Goal: Task Accomplishment & Management: Manage account settings

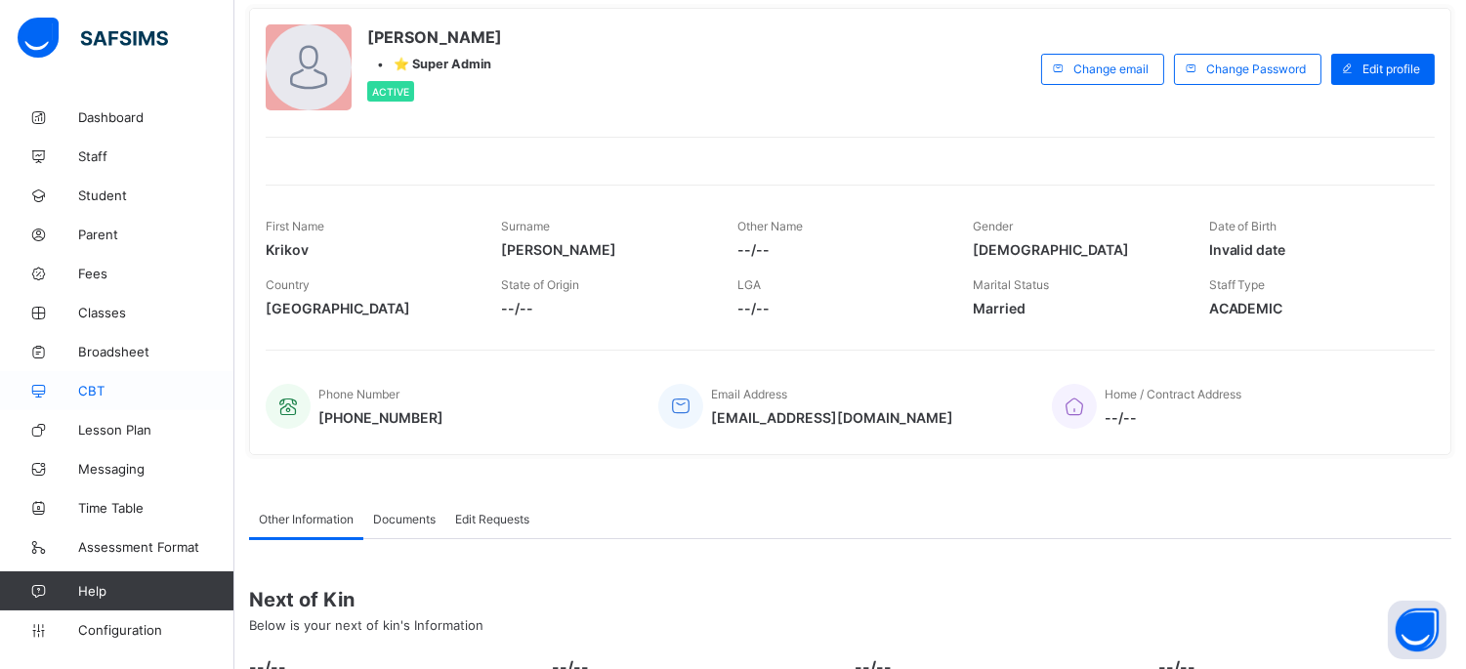
scroll to position [217, 0]
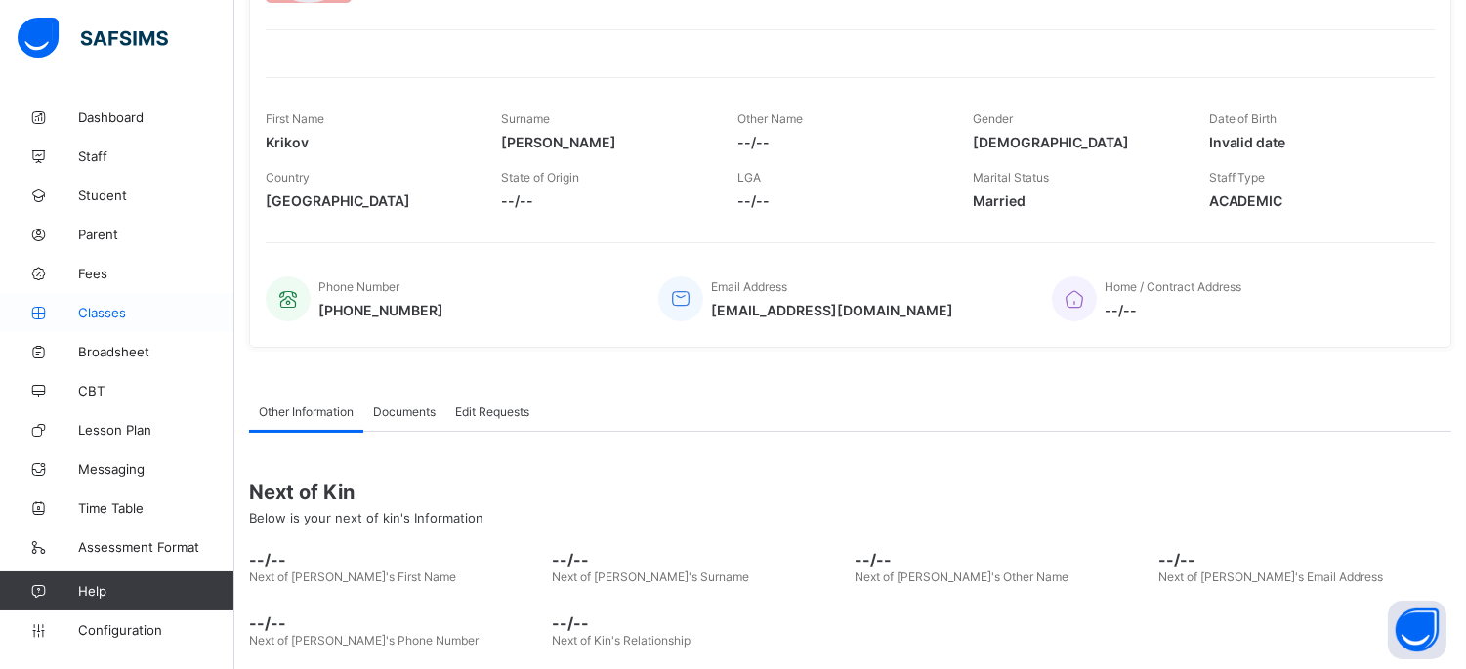
click at [103, 311] on span "Classes" at bounding box center [156, 313] width 156 height 16
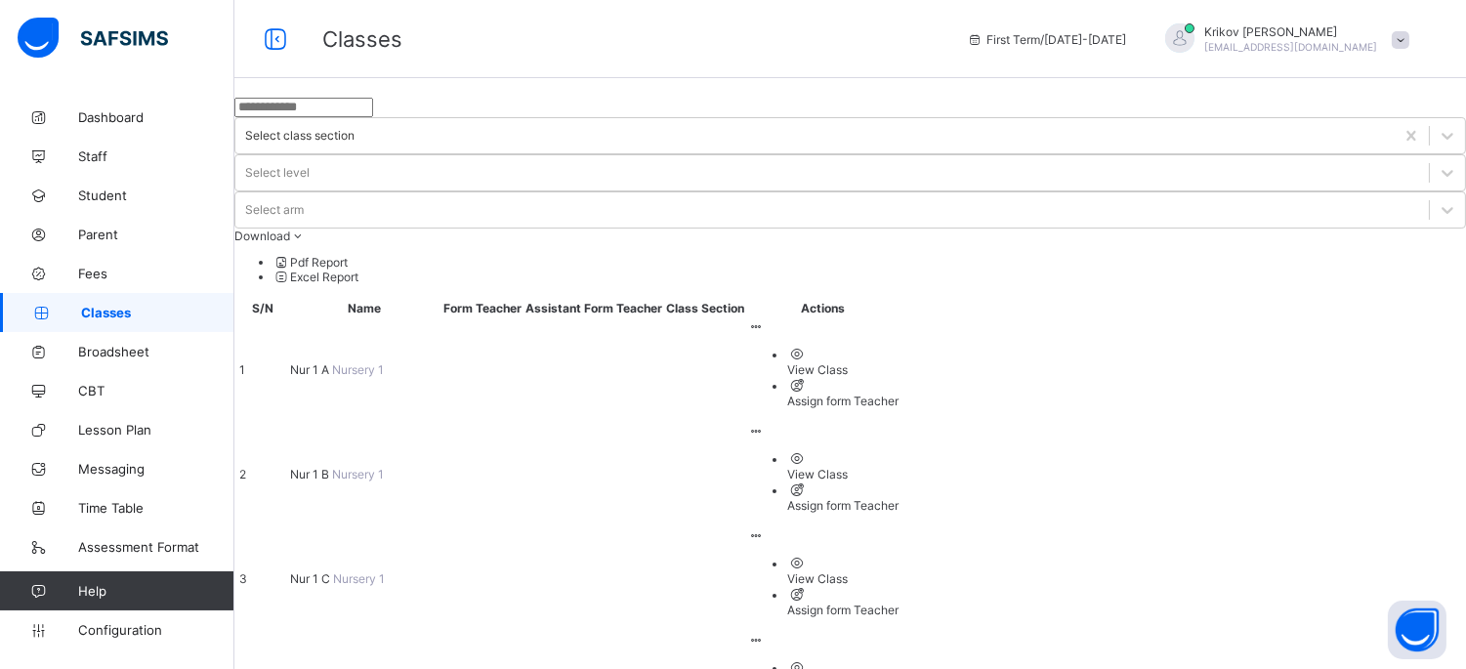
click at [898, 346] on ul "View Class Assign form Teacher" at bounding box center [823, 377] width 150 height 62
click at [898, 362] on div "View Class" at bounding box center [842, 369] width 111 height 15
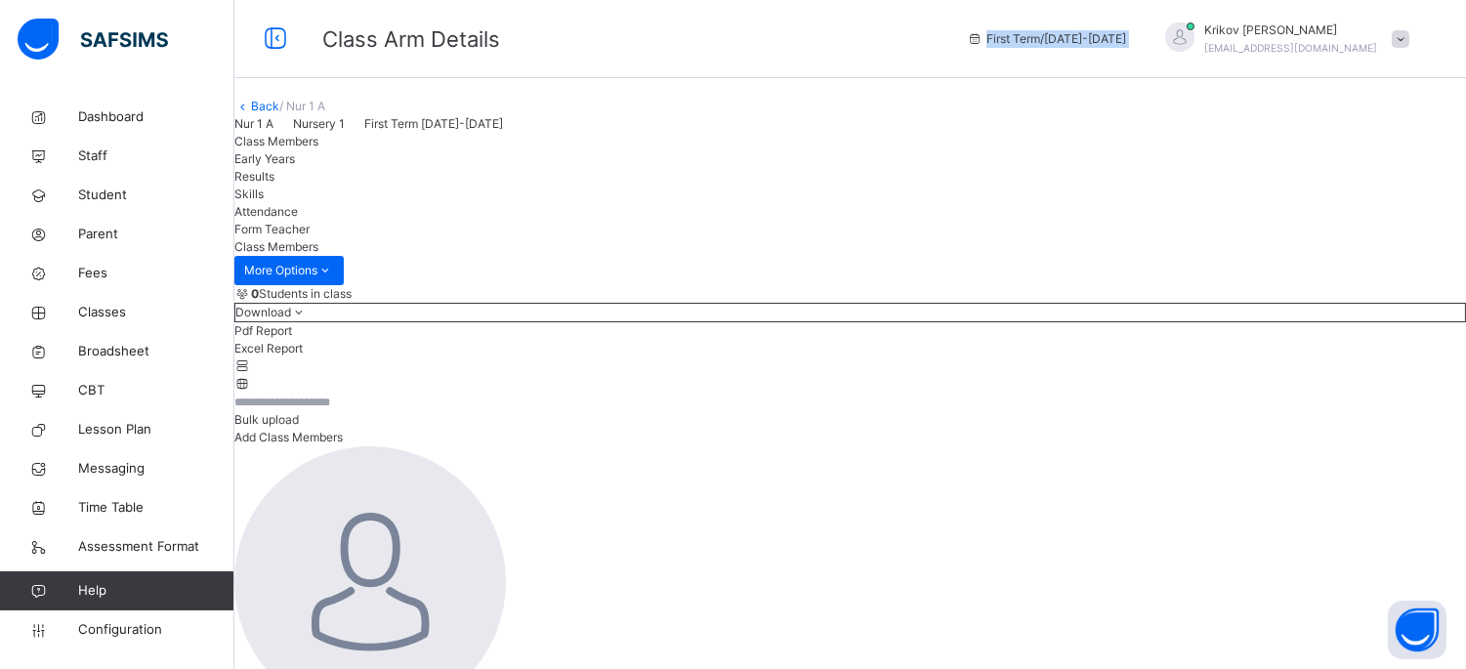
drag, startPoint x: 1041, startPoint y: 43, endPoint x: 1197, endPoint y: 37, distance: 156.3
click at [1197, 37] on div "First Term / [DATE]-[DATE] [PERSON_NAME] [PERSON_NAME][EMAIL_ADDRESS][DOMAIN_NA…" at bounding box center [1211, 39] width 509 height 78
click at [274, 184] on span "Results" at bounding box center [254, 176] width 40 height 15
click at [264, 201] on span "Skills" at bounding box center [248, 194] width 29 height 15
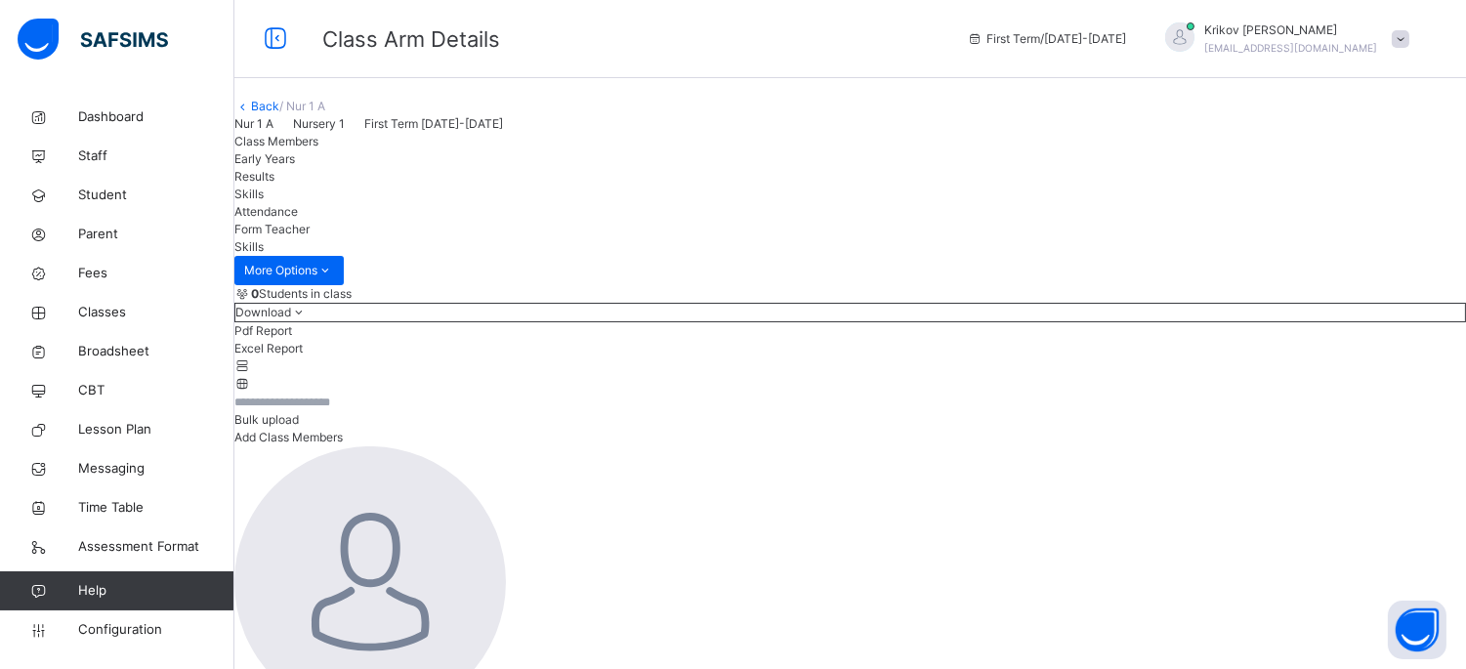
click at [298, 219] on span "Attendance" at bounding box center [265, 211] width 63 height 15
click at [264, 201] on span "Skills" at bounding box center [248, 194] width 29 height 15
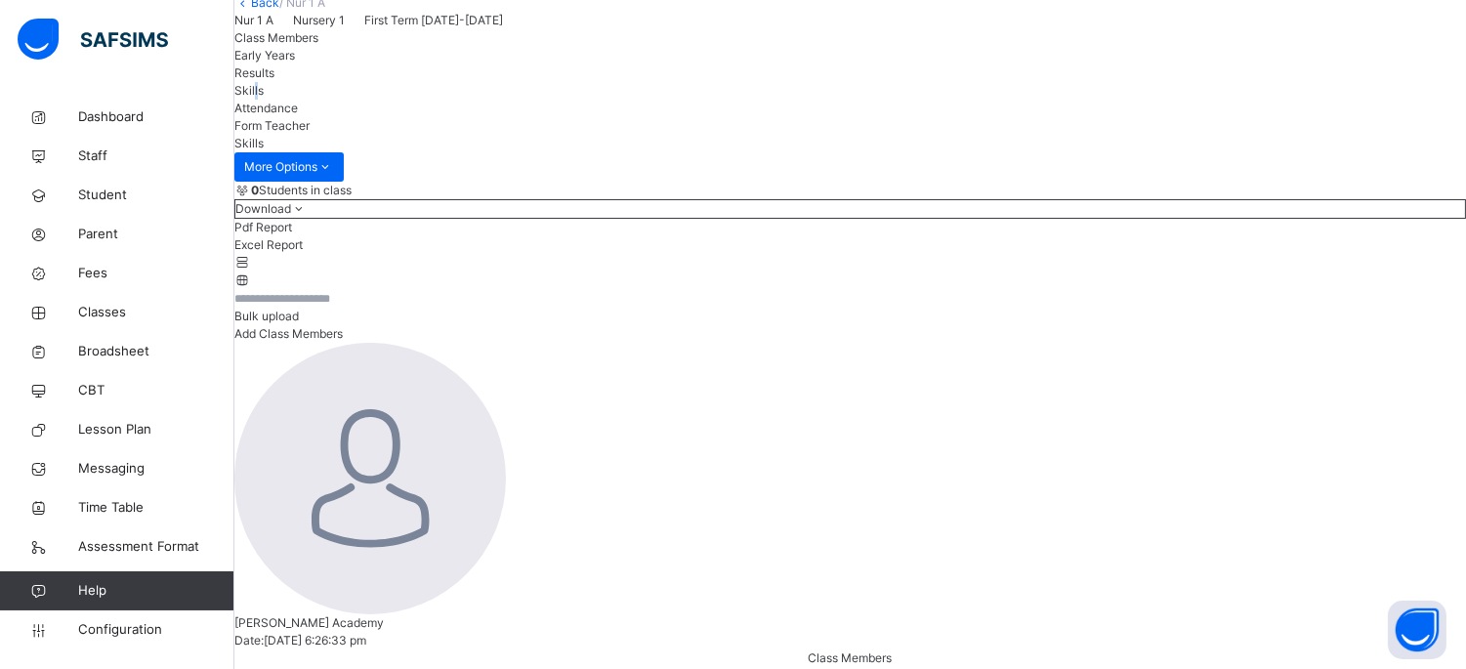
scroll to position [68, 0]
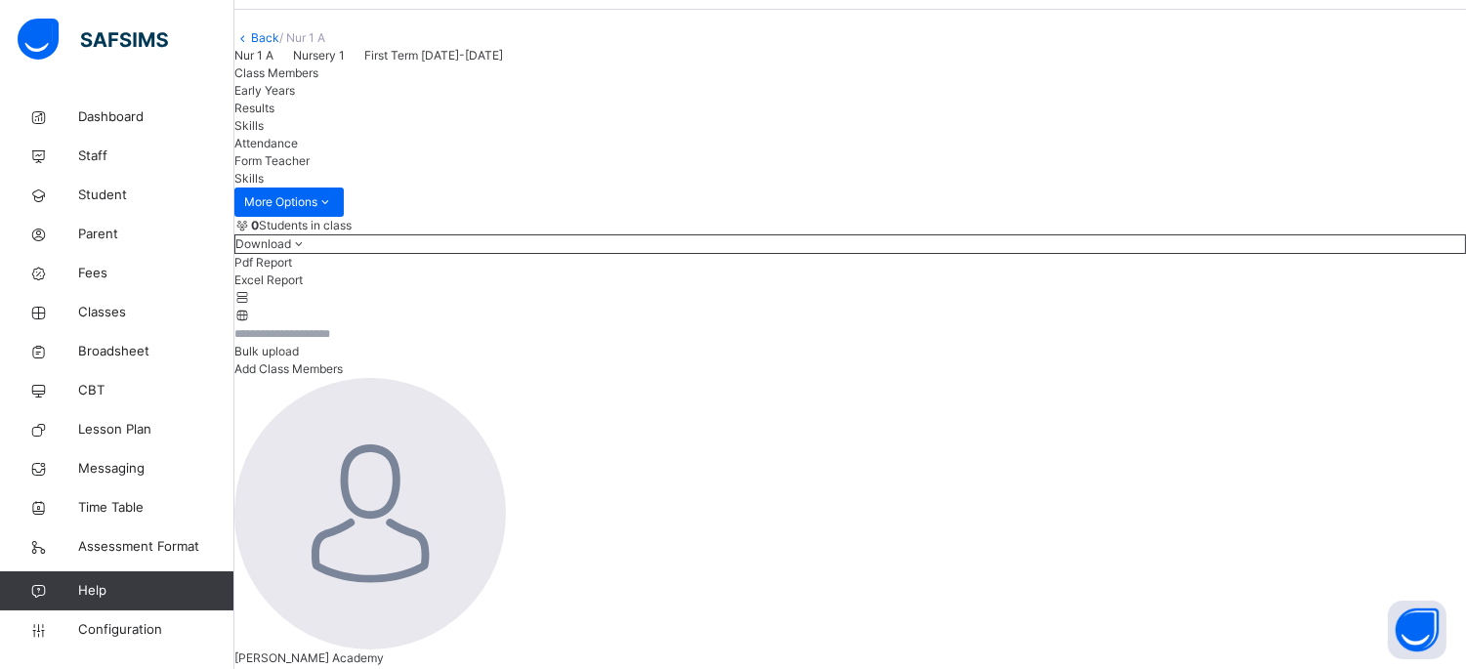
click at [310, 168] on span "Form Teacher" at bounding box center [271, 160] width 75 height 15
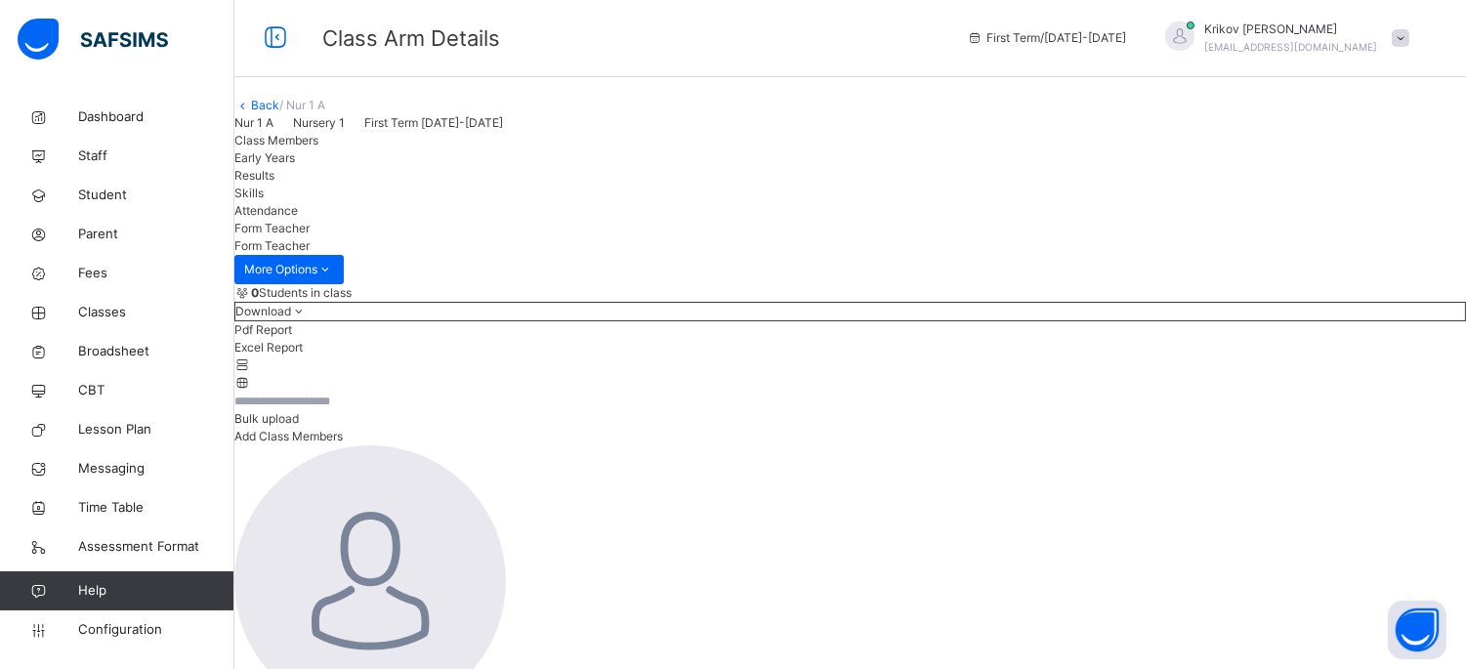
scroll to position [0, 0]
click at [318, 148] on span "Class Members" at bounding box center [276, 141] width 84 height 15
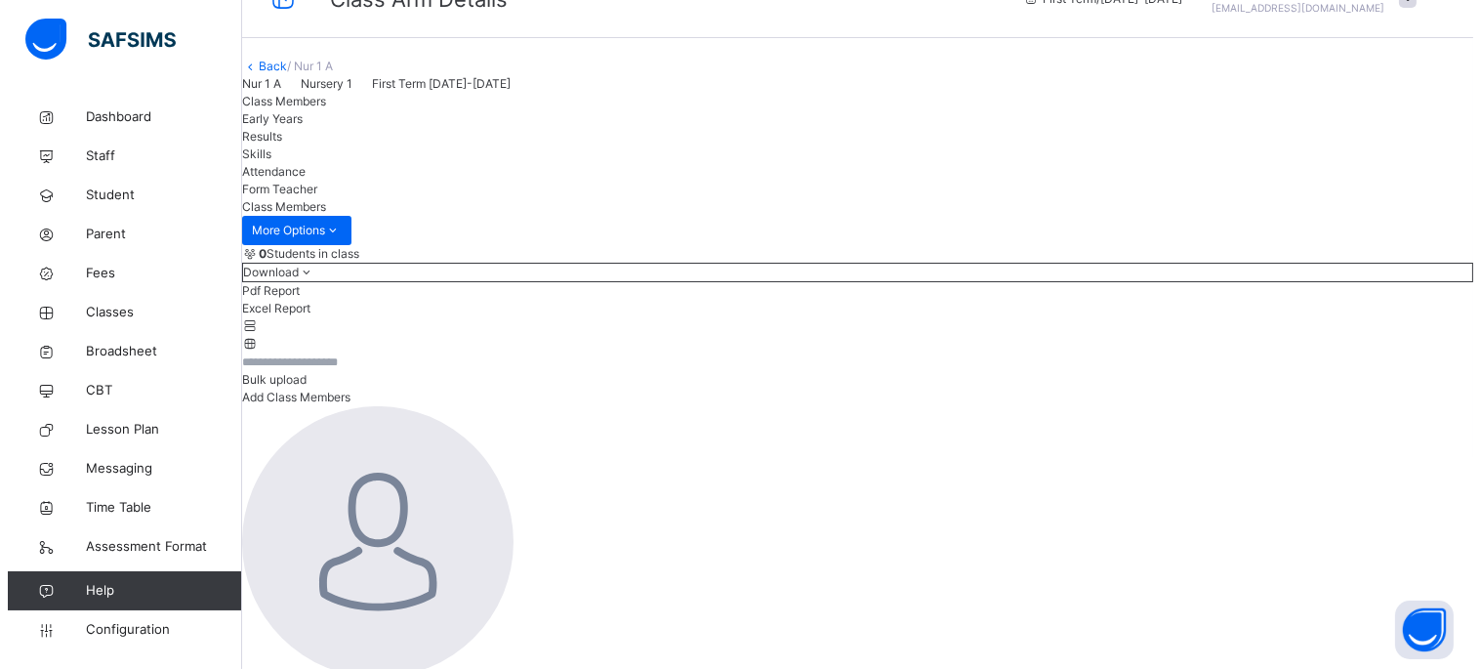
scroll to position [108, 0]
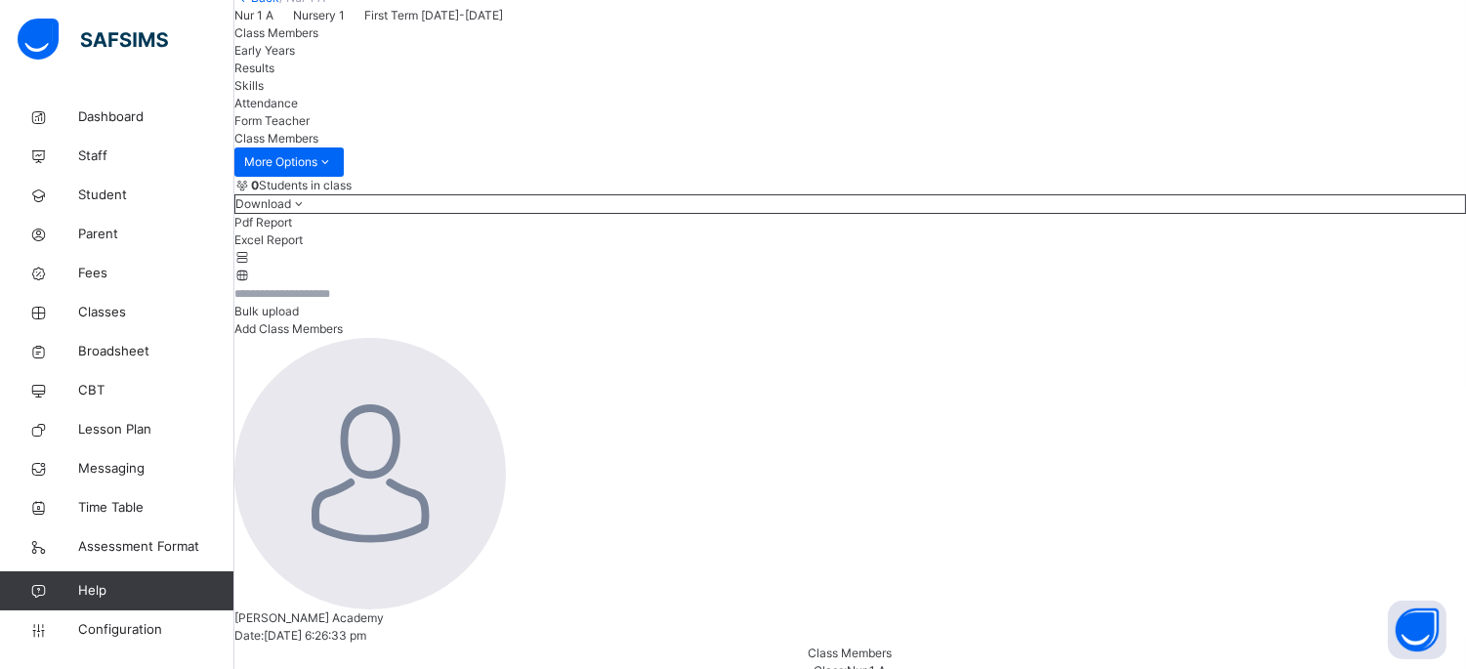
click at [343, 336] on span "Add Class Members" at bounding box center [288, 328] width 108 height 15
click at [299, 318] on span "Bulk upload" at bounding box center [266, 311] width 64 height 15
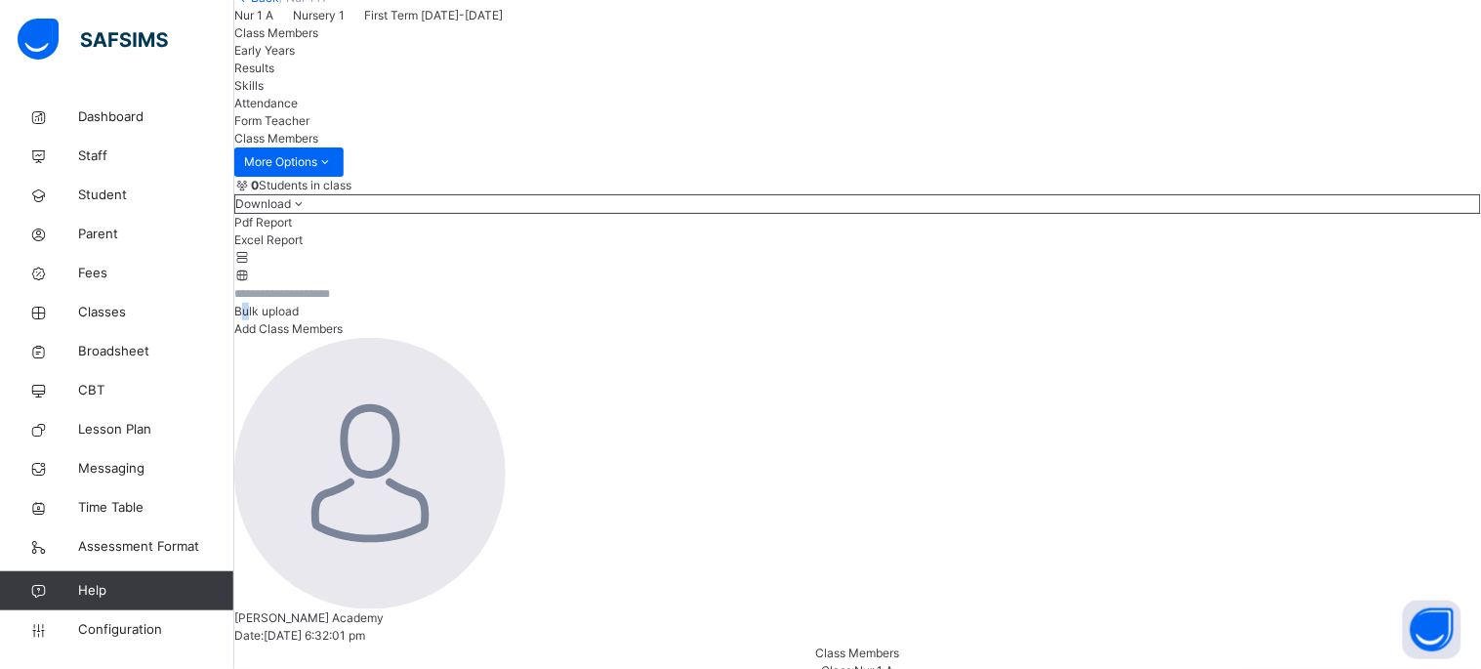
scroll to position [434, 0]
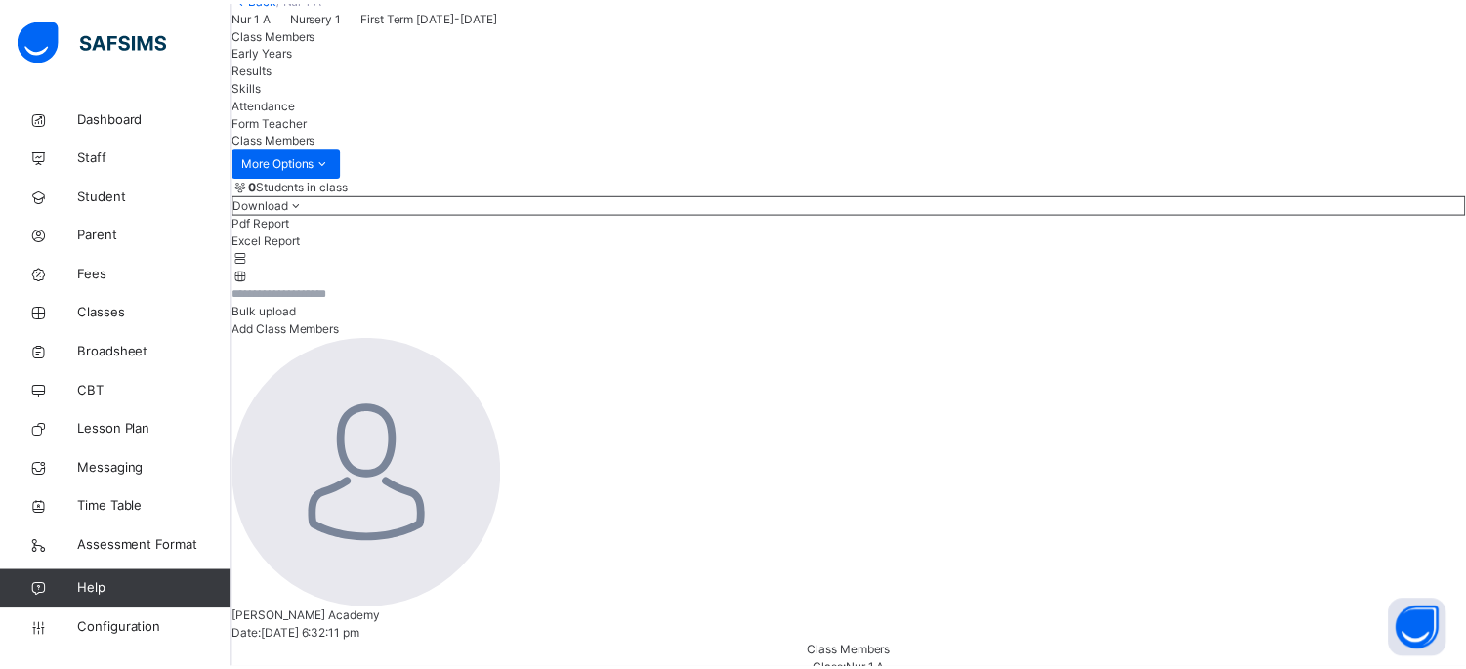
scroll to position [437, 0]
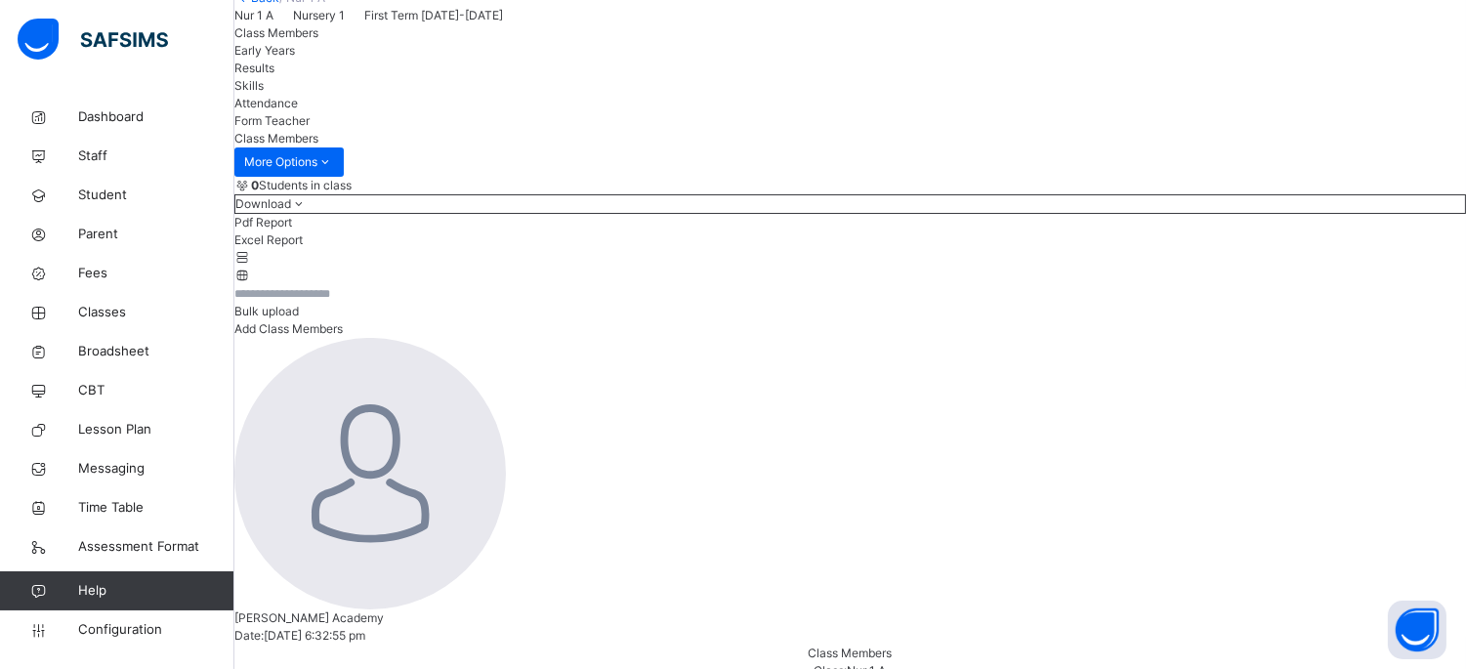
click at [343, 336] on span "Add Class Members" at bounding box center [288, 328] width 108 height 15
click at [95, 307] on span "Classes" at bounding box center [156, 313] width 156 height 20
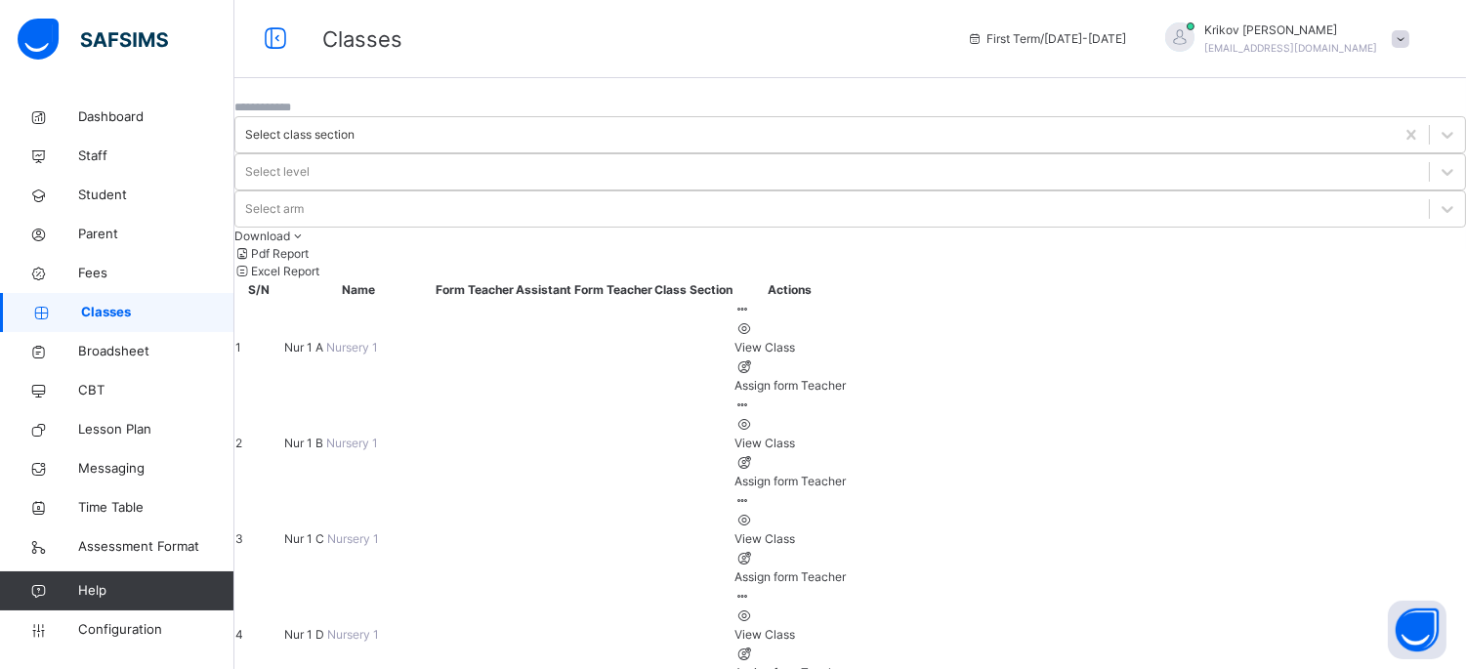
click at [983, 39] on icon at bounding box center [975, 38] width 17 height 15
click at [85, 627] on span "Configuration" at bounding box center [155, 630] width 155 height 20
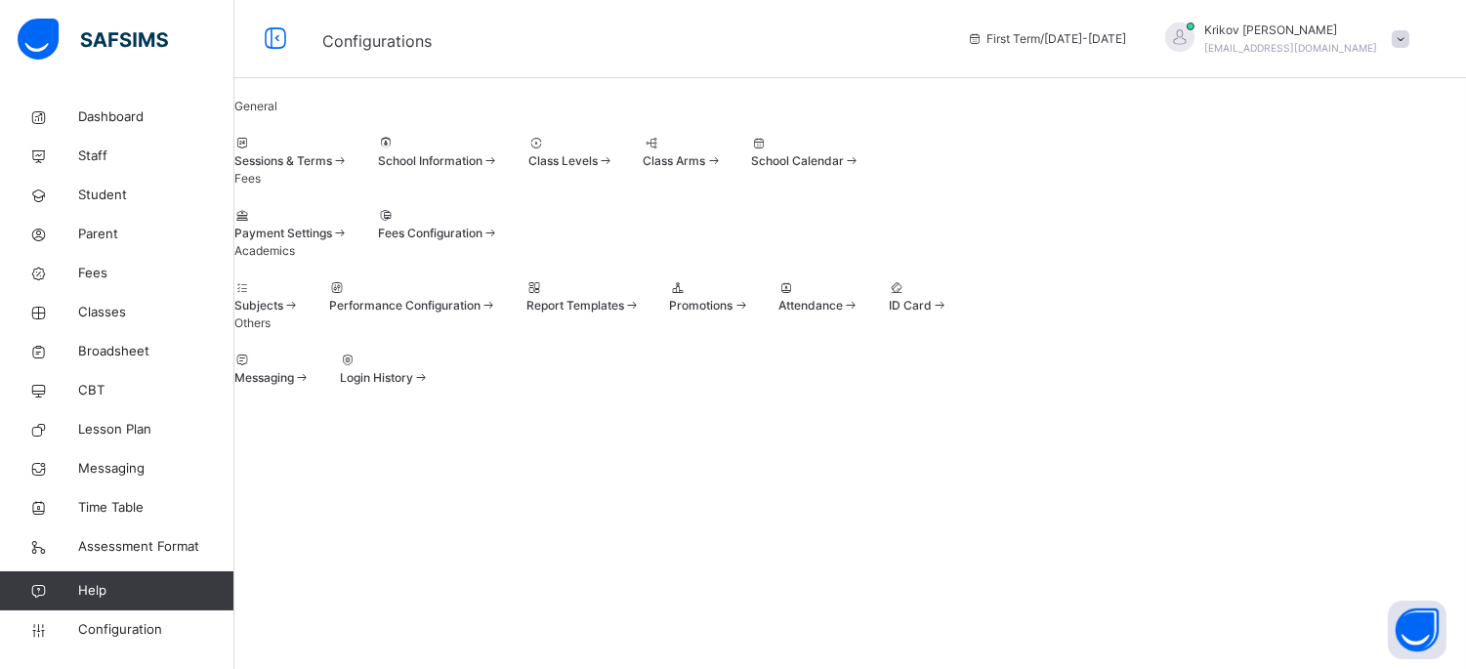
click at [844, 168] on span "School Calendar" at bounding box center [797, 160] width 93 height 15
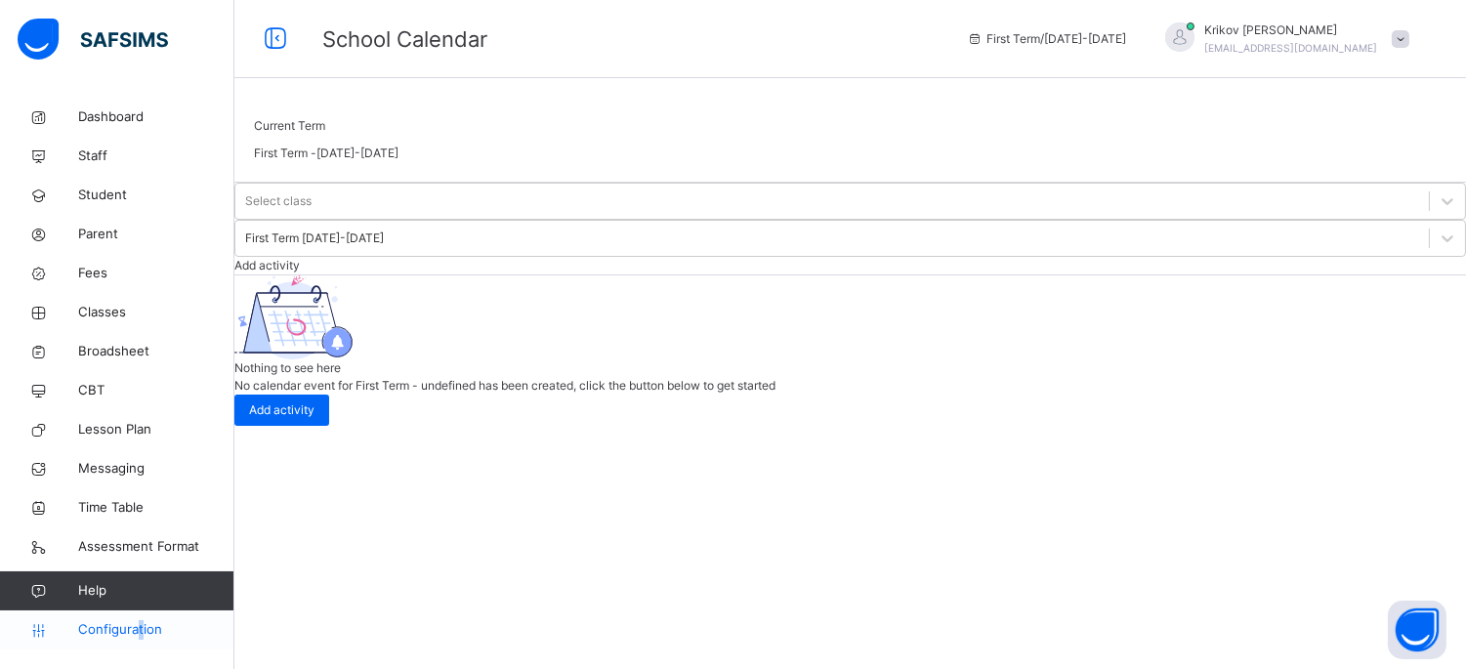
click at [142, 630] on span "Configuration" at bounding box center [155, 630] width 155 height 20
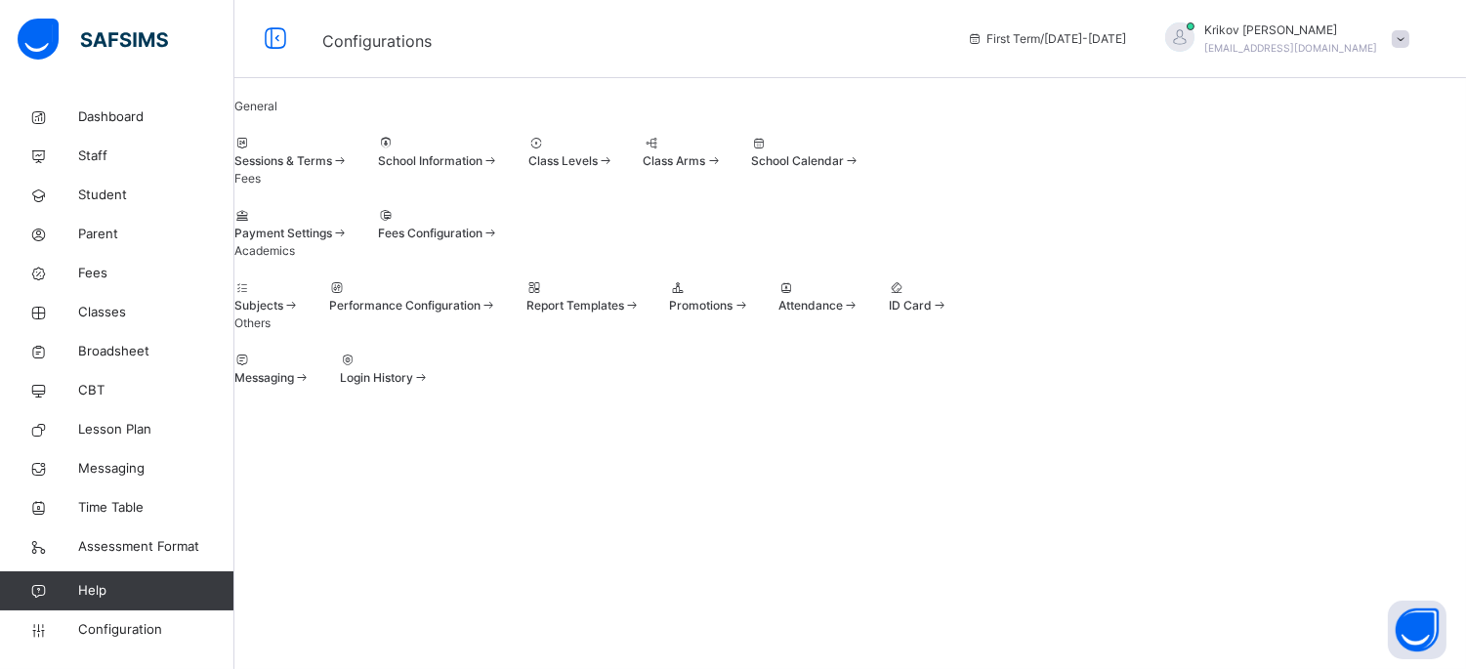
click at [332, 168] on span "Sessions & Terms" at bounding box center [283, 160] width 98 height 15
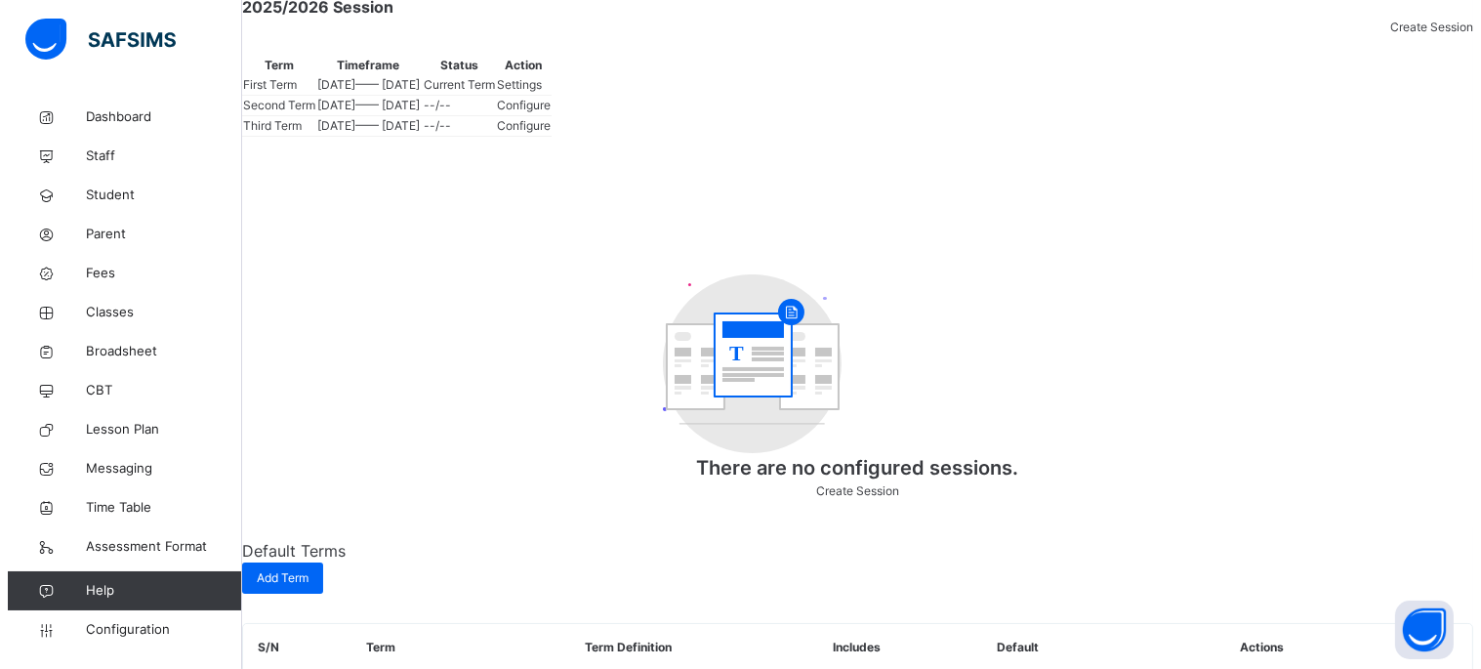
scroll to position [217, 0]
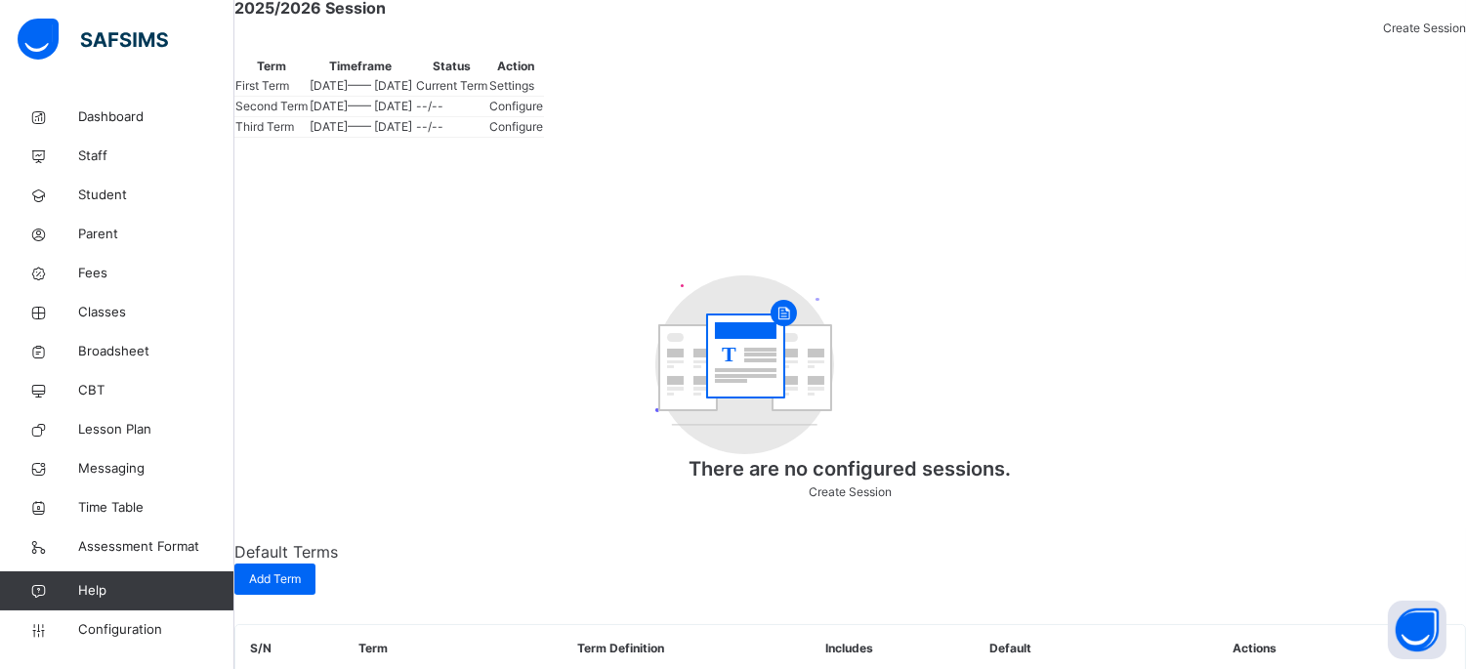
click at [543, 113] on span "Configure" at bounding box center [516, 106] width 54 height 15
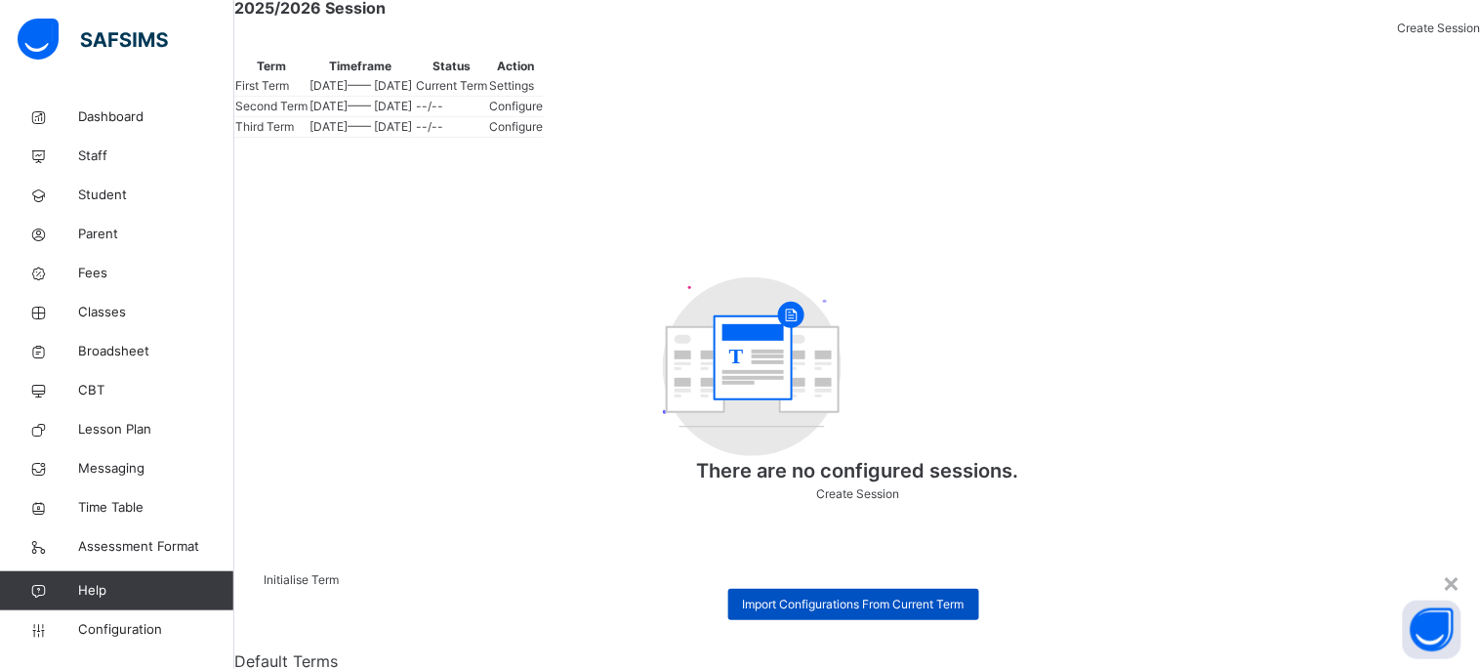
click at [743, 596] on span "Import Configurations From Current Term" at bounding box center [854, 605] width 222 height 18
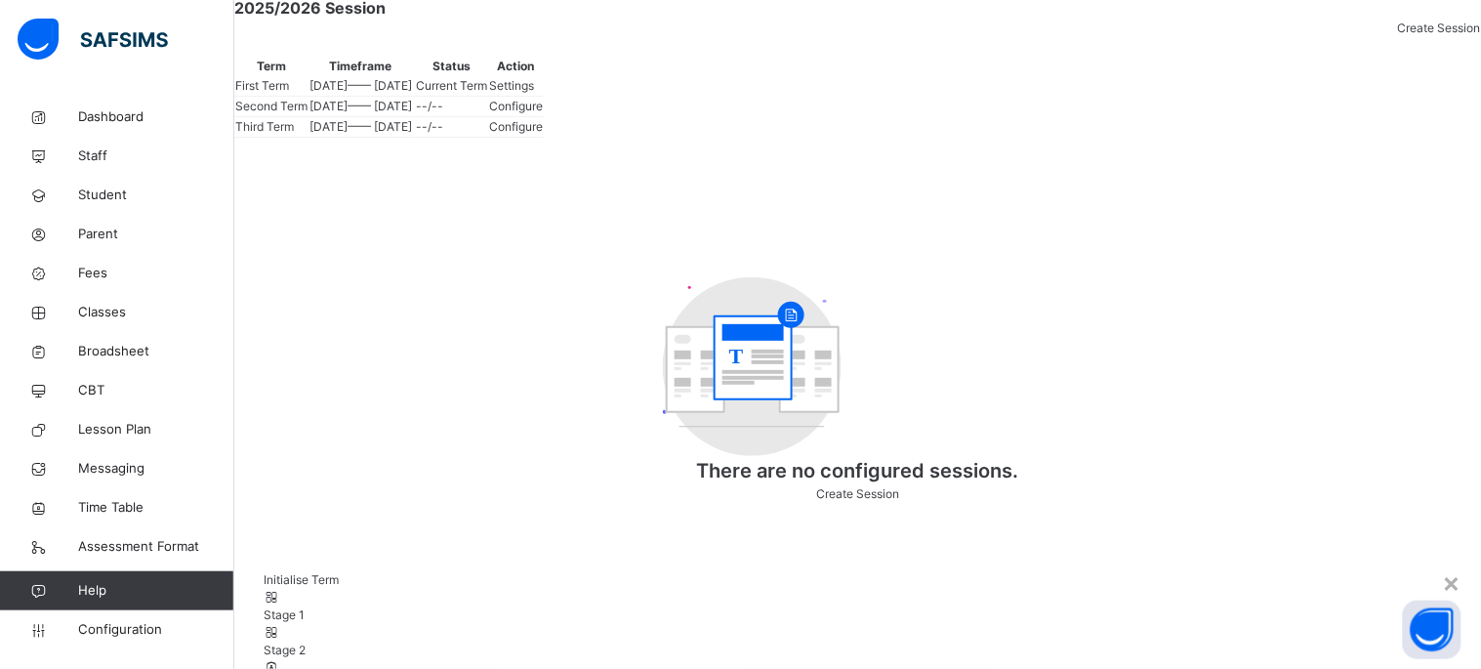
scroll to position [108, 0]
drag, startPoint x: 201, startPoint y: 315, endPoint x: 301, endPoint y: 315, distance: 99.6
drag, startPoint x: 221, startPoint y: 271, endPoint x: 280, endPoint y: 277, distance: 59.9
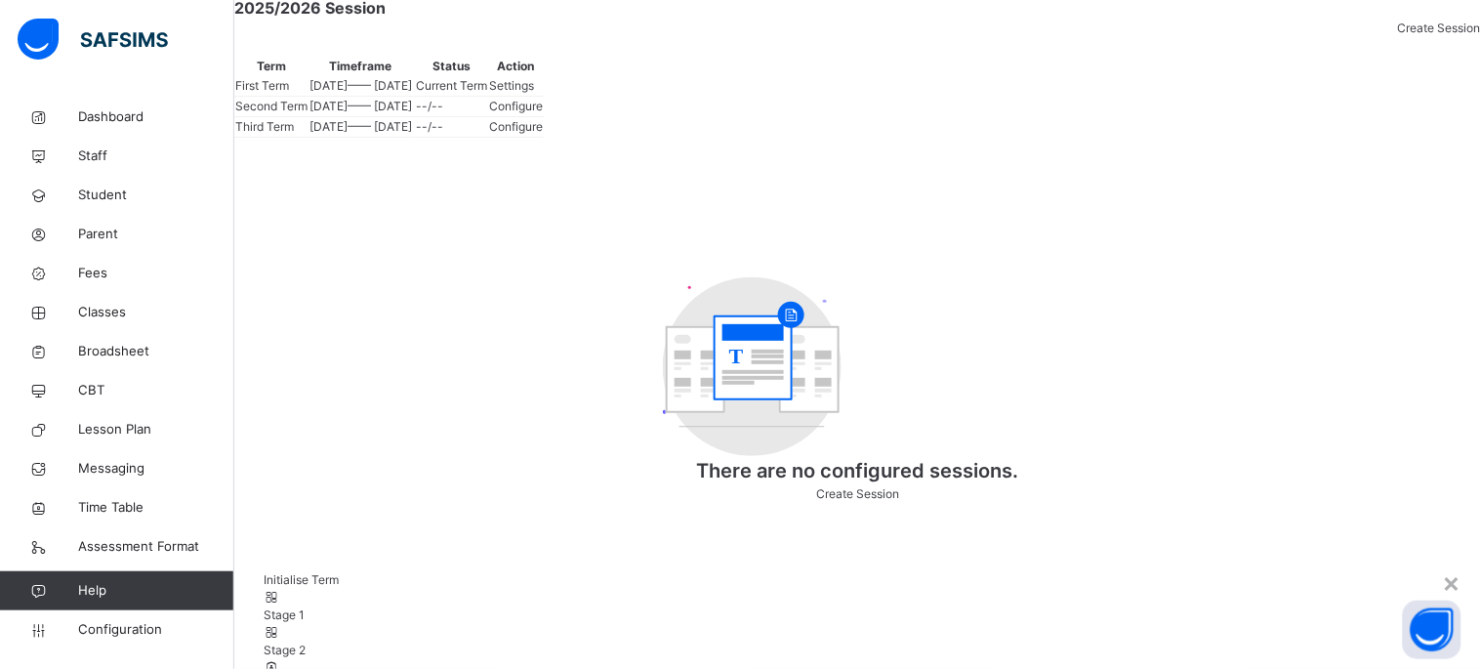
drag, startPoint x: 231, startPoint y: 350, endPoint x: 303, endPoint y: 347, distance: 71.3
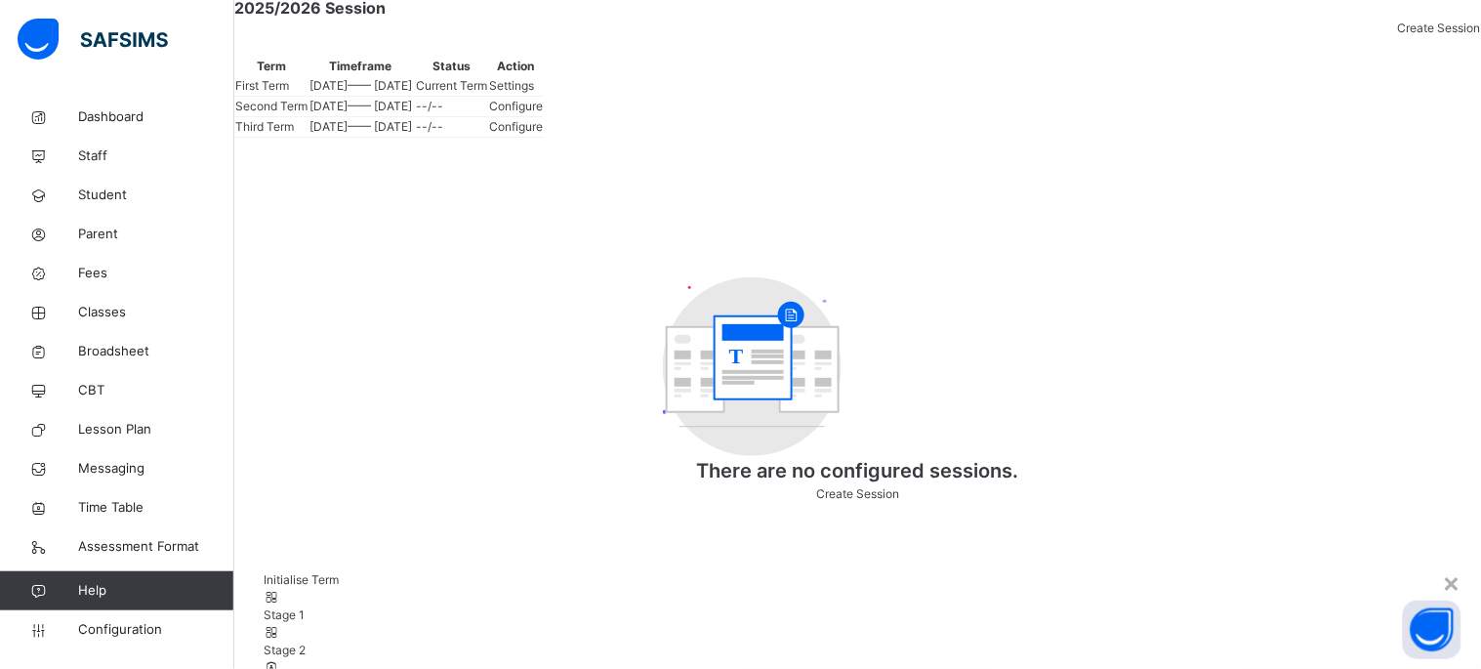
scroll to position [127, 0]
click at [1443, 561] on div "×" at bounding box center [1452, 581] width 19 height 41
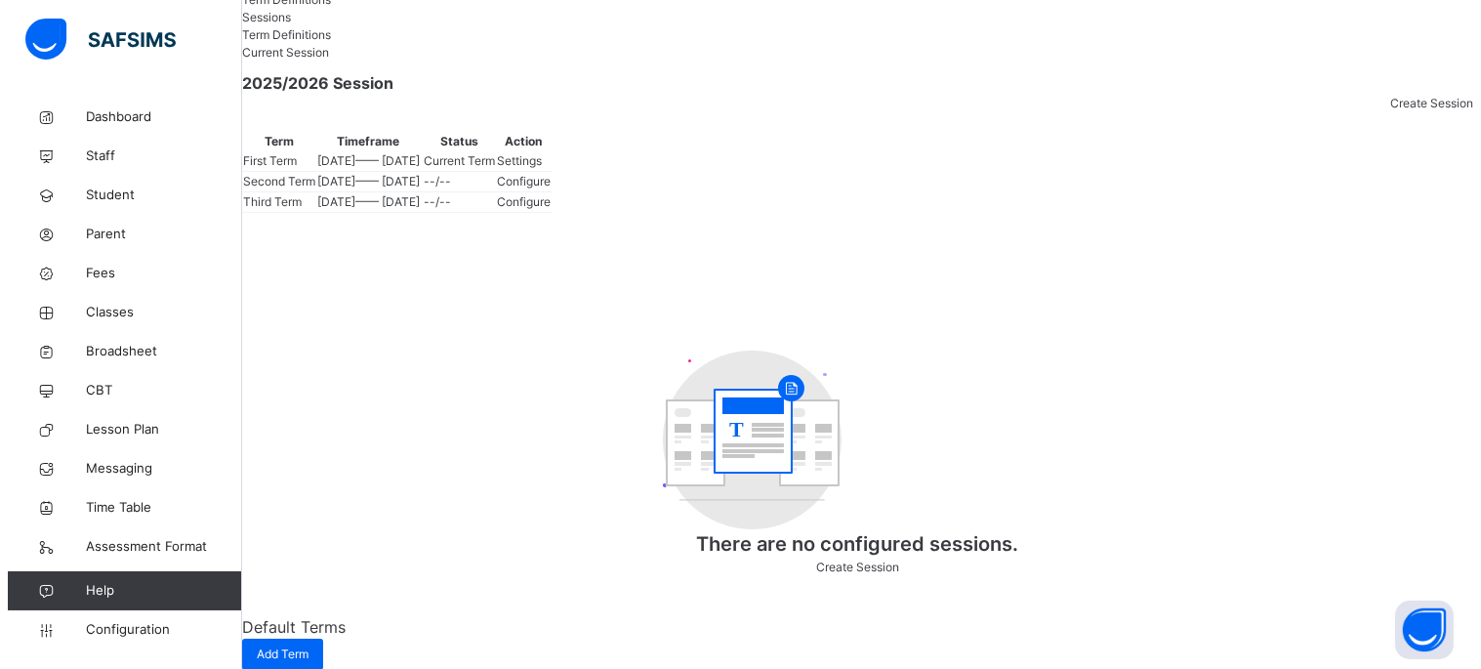
scroll to position [108, 0]
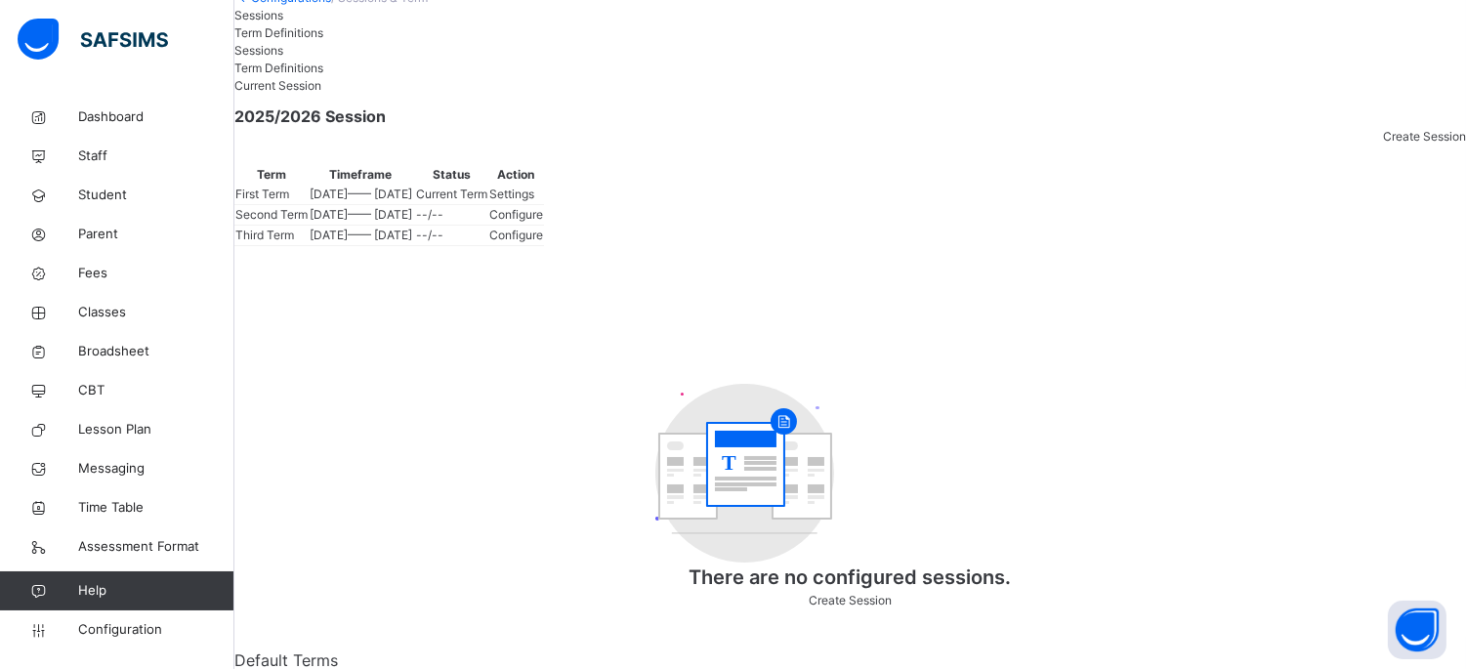
click at [1385, 144] on span "Create Session" at bounding box center [1424, 136] width 83 height 15
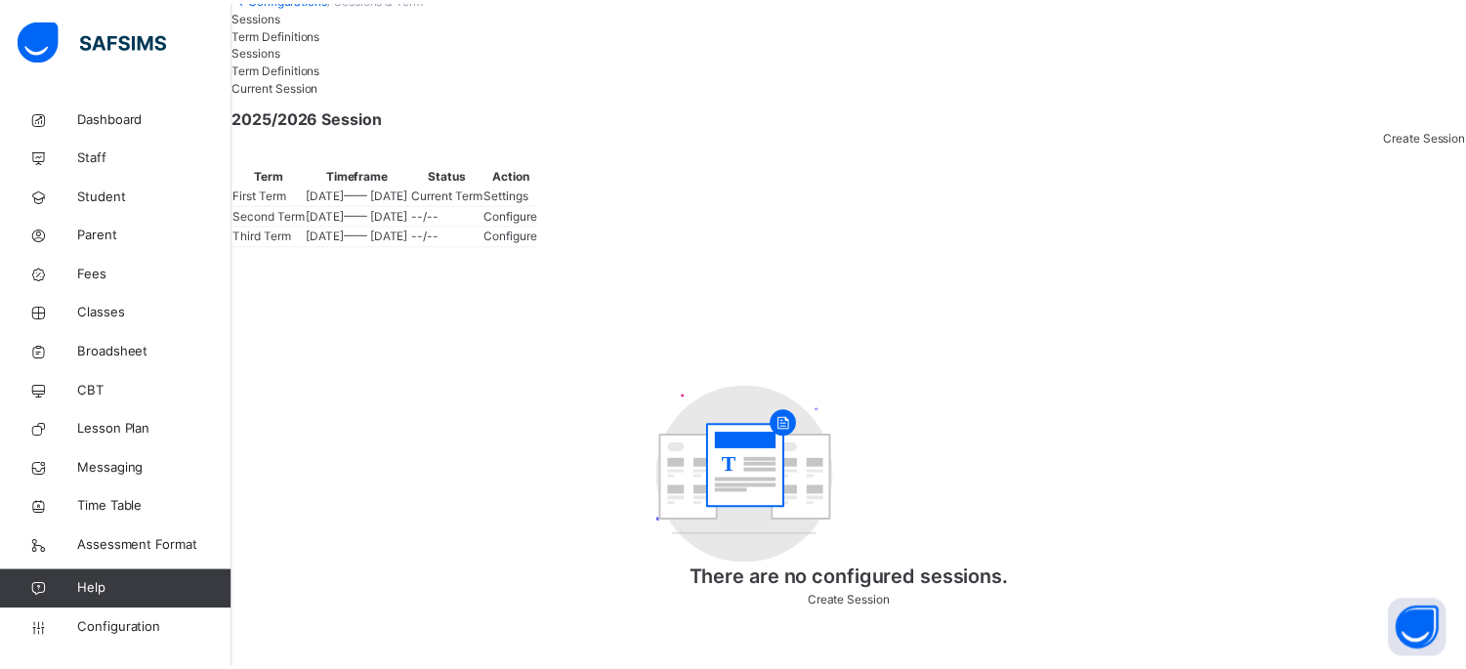
scroll to position [61, 0]
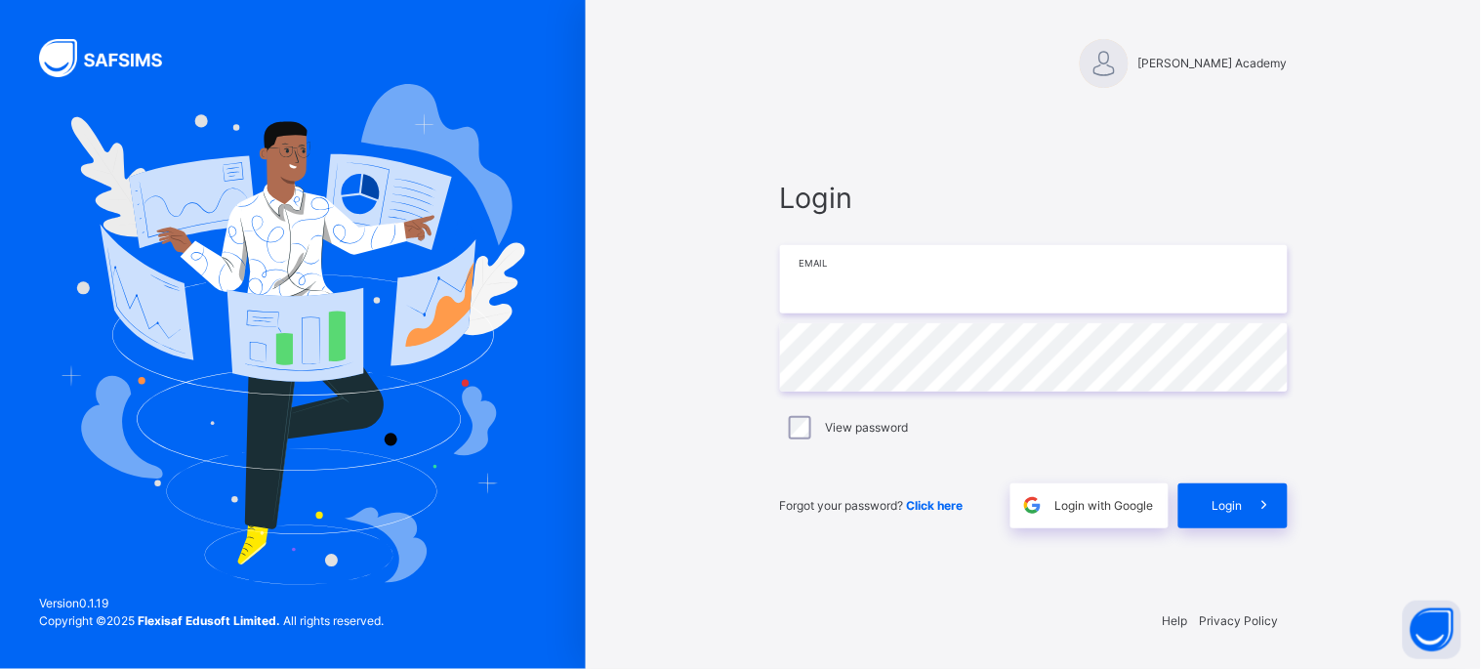
type input "**********"
